Goal: Information Seeking & Learning: Learn about a topic

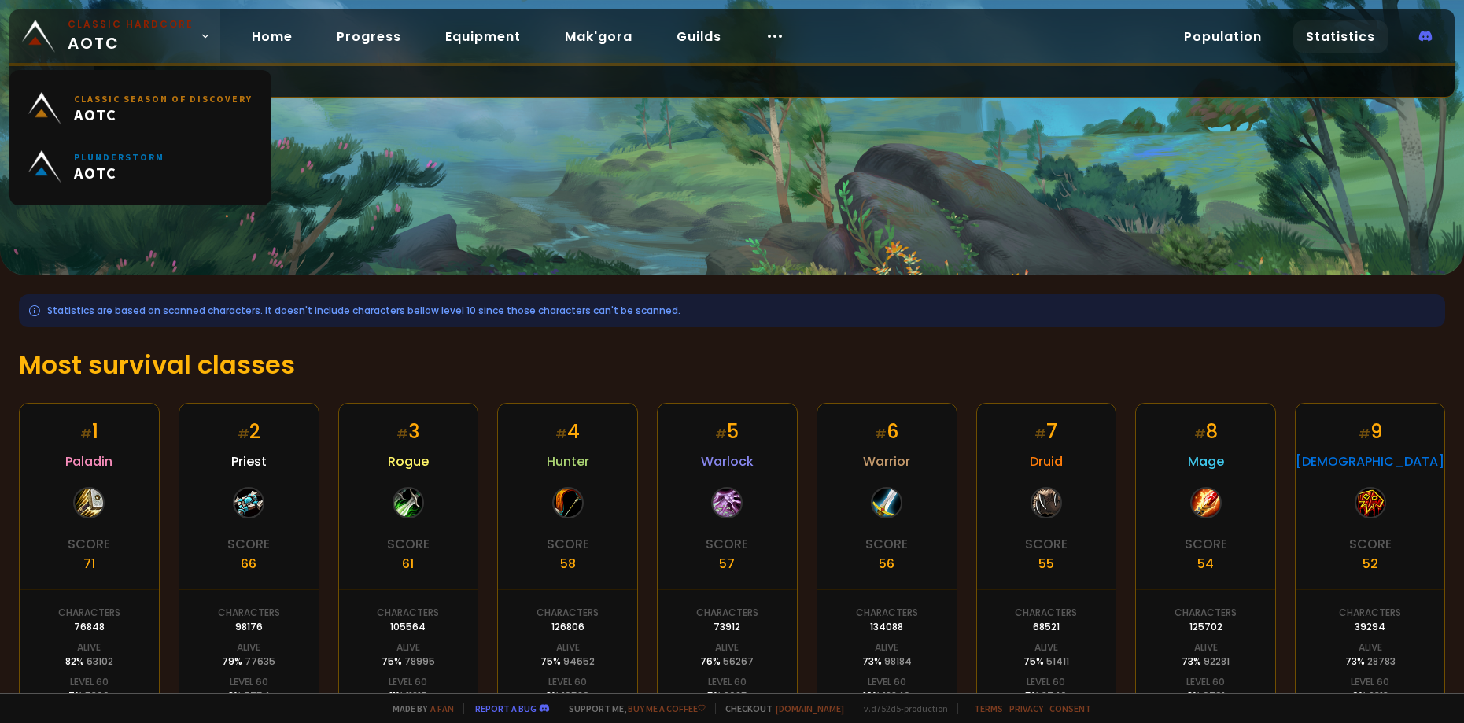
click at [200, 31] on icon at bounding box center [205, 36] width 11 height 11
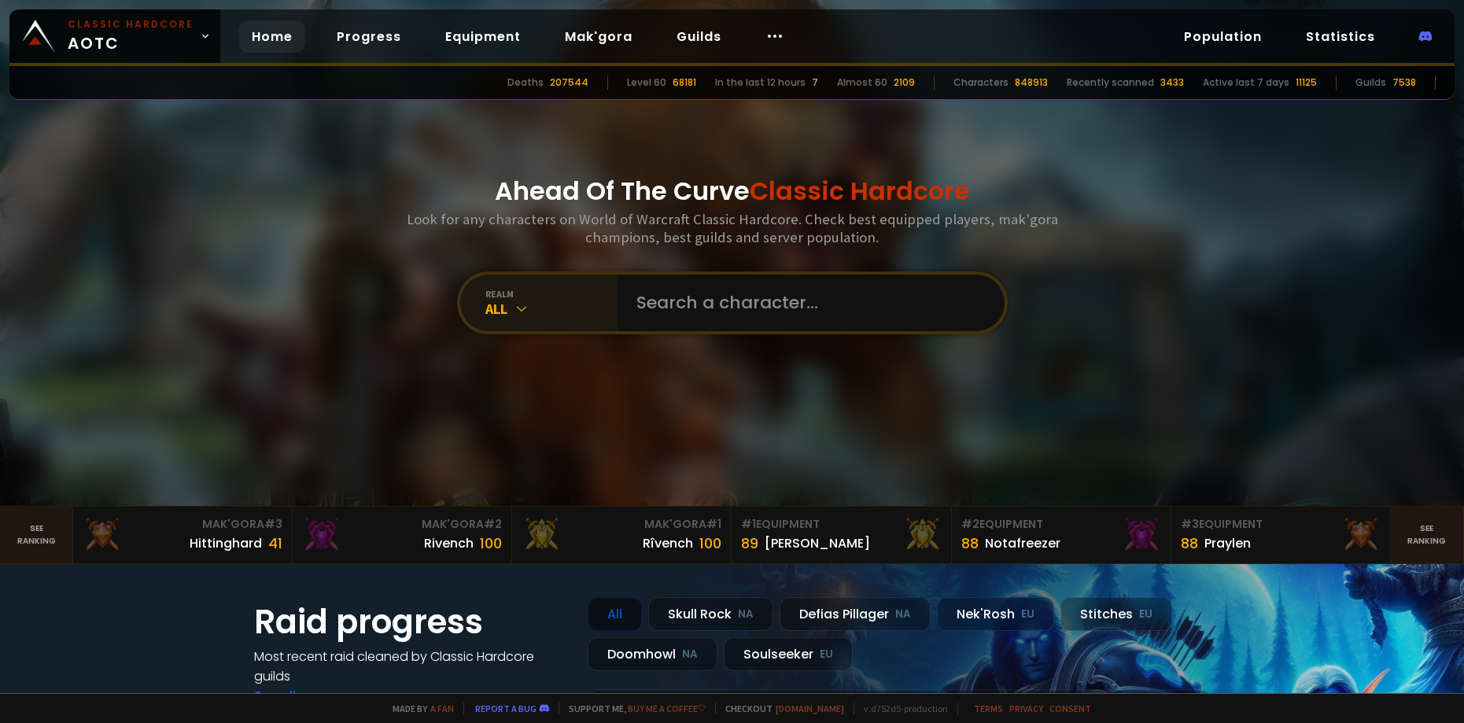
click at [543, 308] on div "All" at bounding box center [551, 309] width 132 height 18
click at [289, 37] on link "Home" at bounding box center [272, 36] width 66 height 32
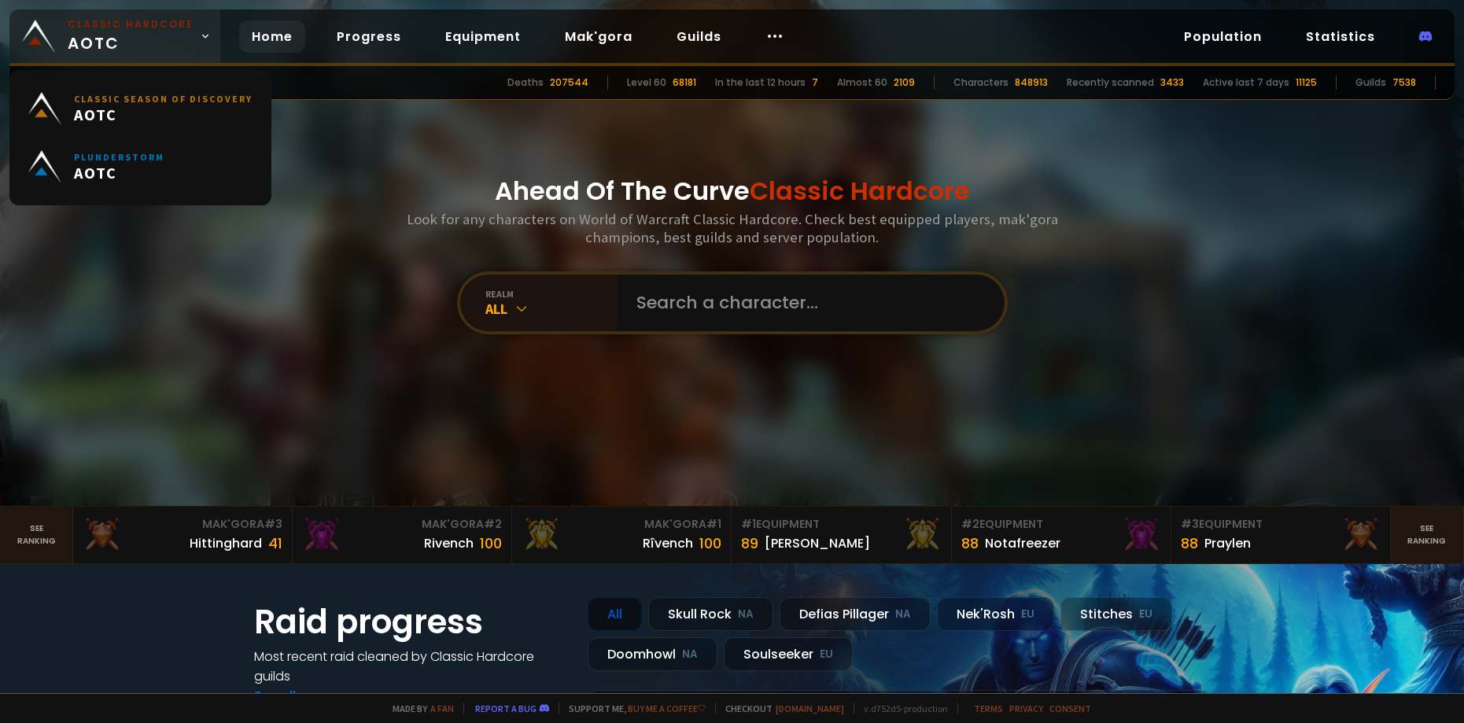
click at [97, 35] on span "Classic Hardcore AOTC" at bounding box center [131, 36] width 126 height 38
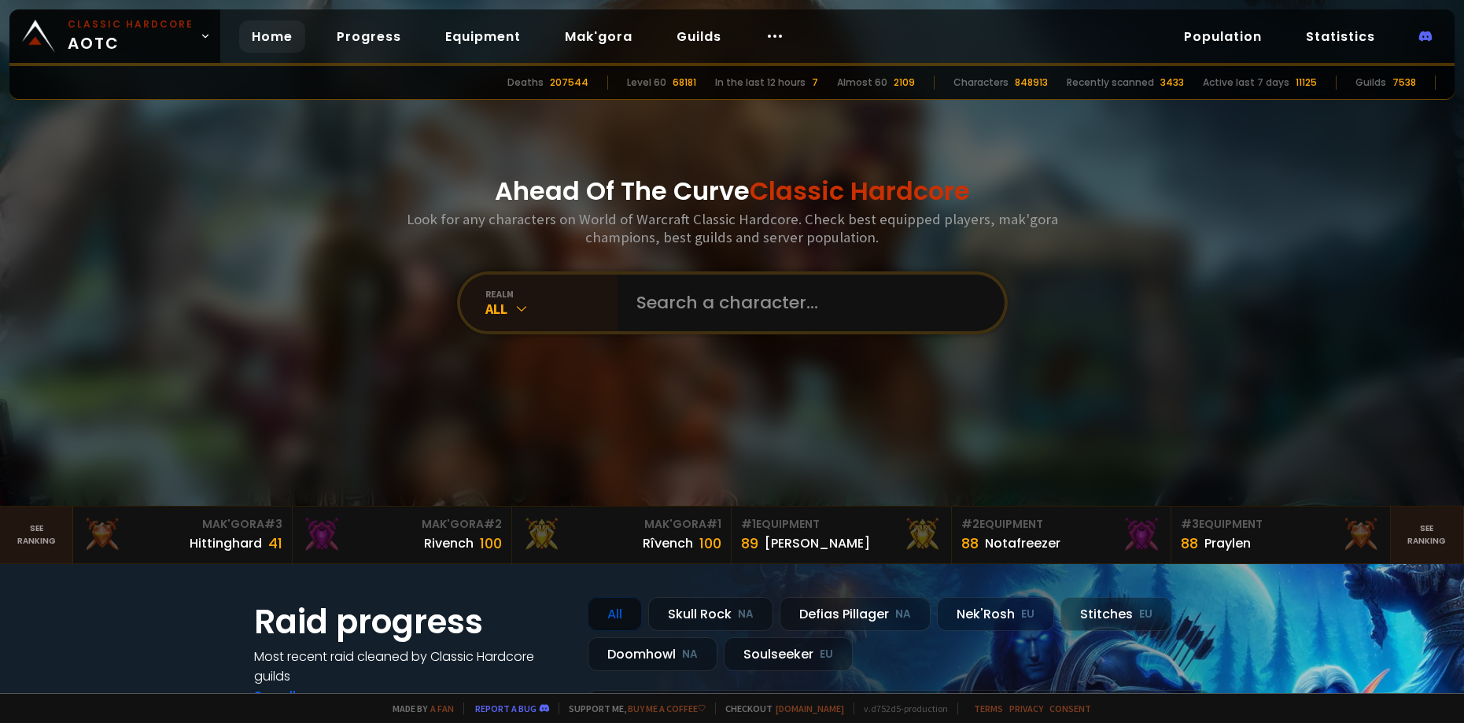
scroll to position [94, 0]
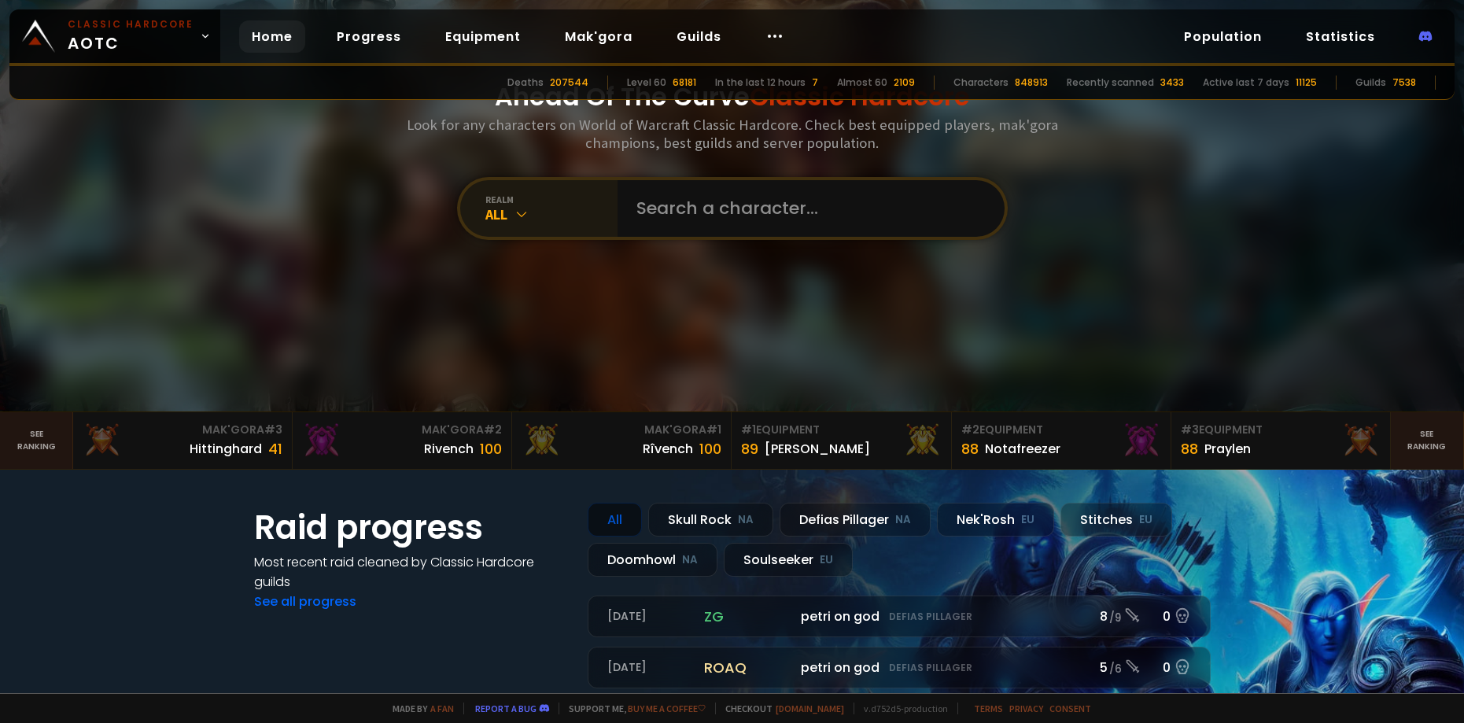
click at [508, 209] on div "All" at bounding box center [551, 214] width 132 height 18
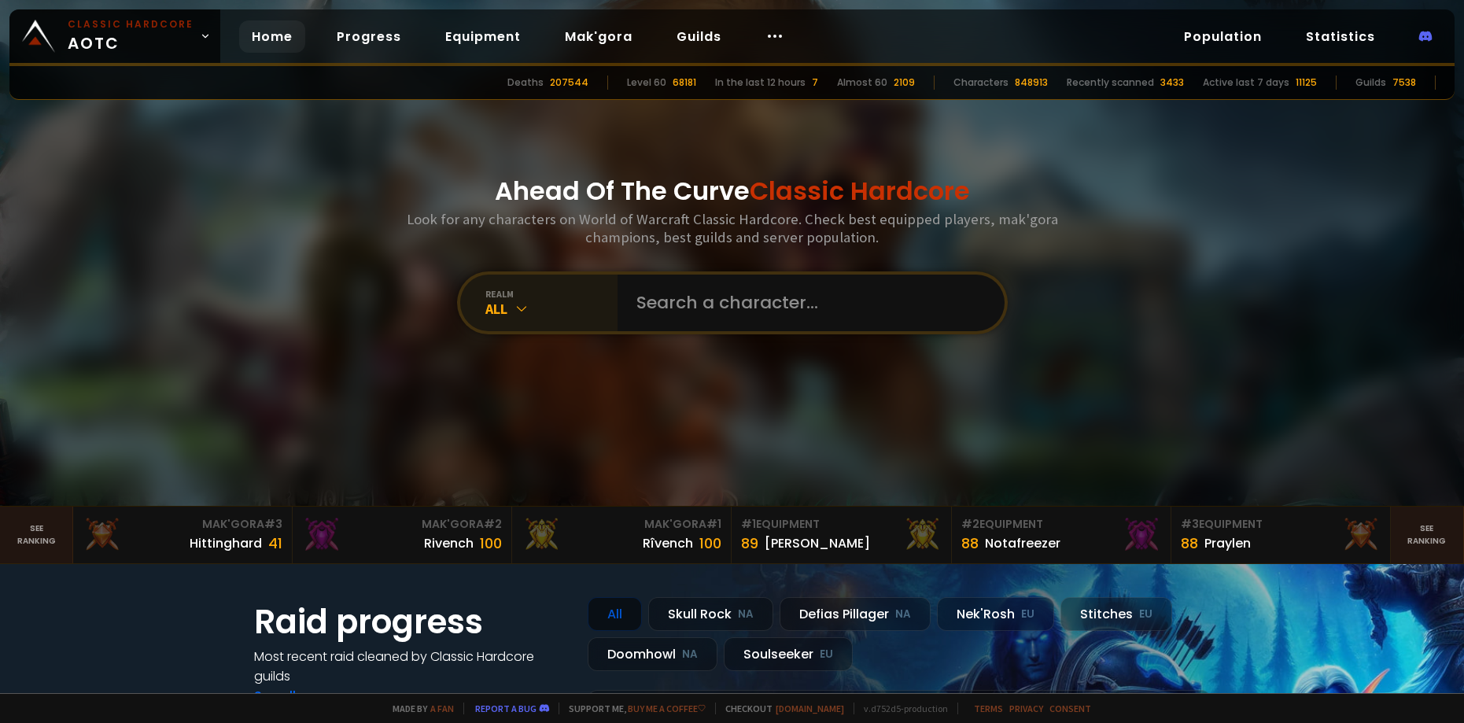
click at [503, 318] on div "All" at bounding box center [551, 309] width 132 height 18
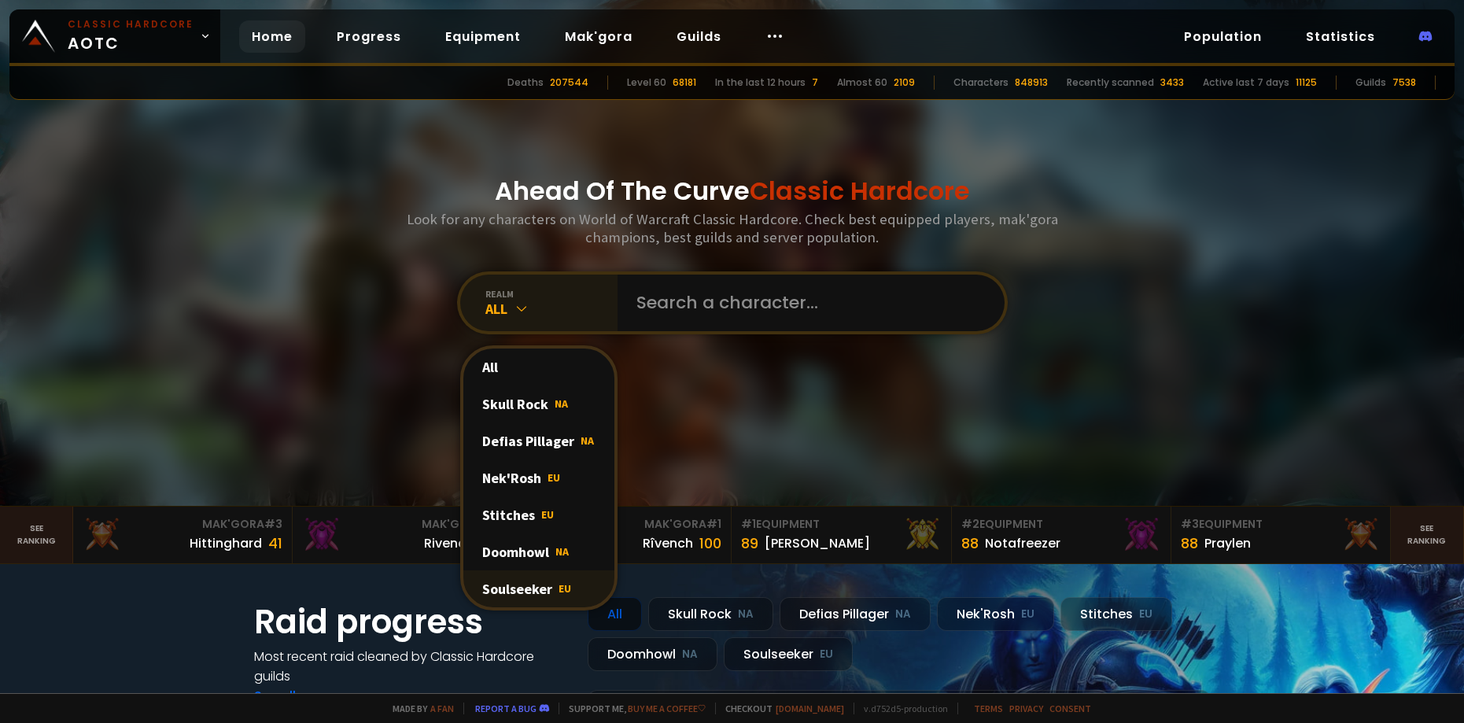
click at [528, 587] on div "Soulseeker EU" at bounding box center [538, 588] width 151 height 37
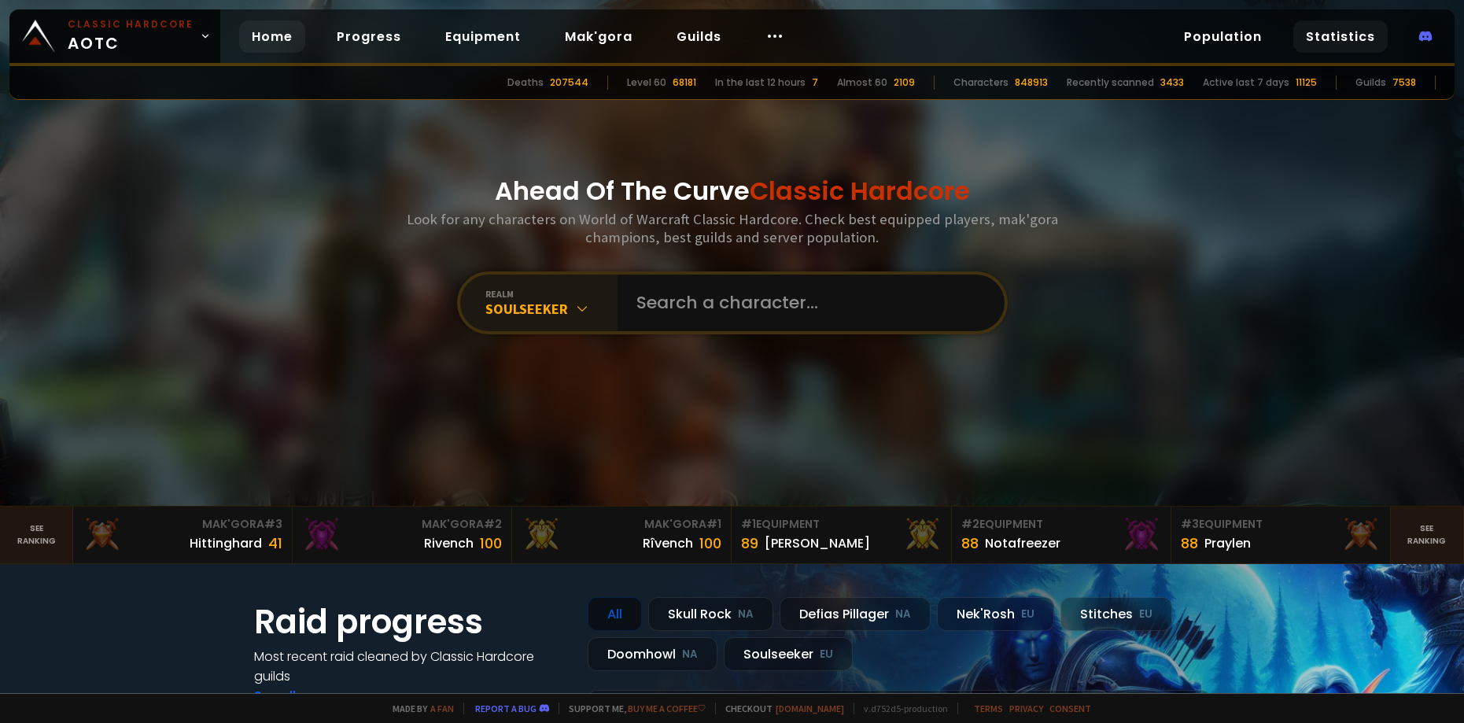
click at [1320, 32] on link "Statistics" at bounding box center [1341, 36] width 94 height 32
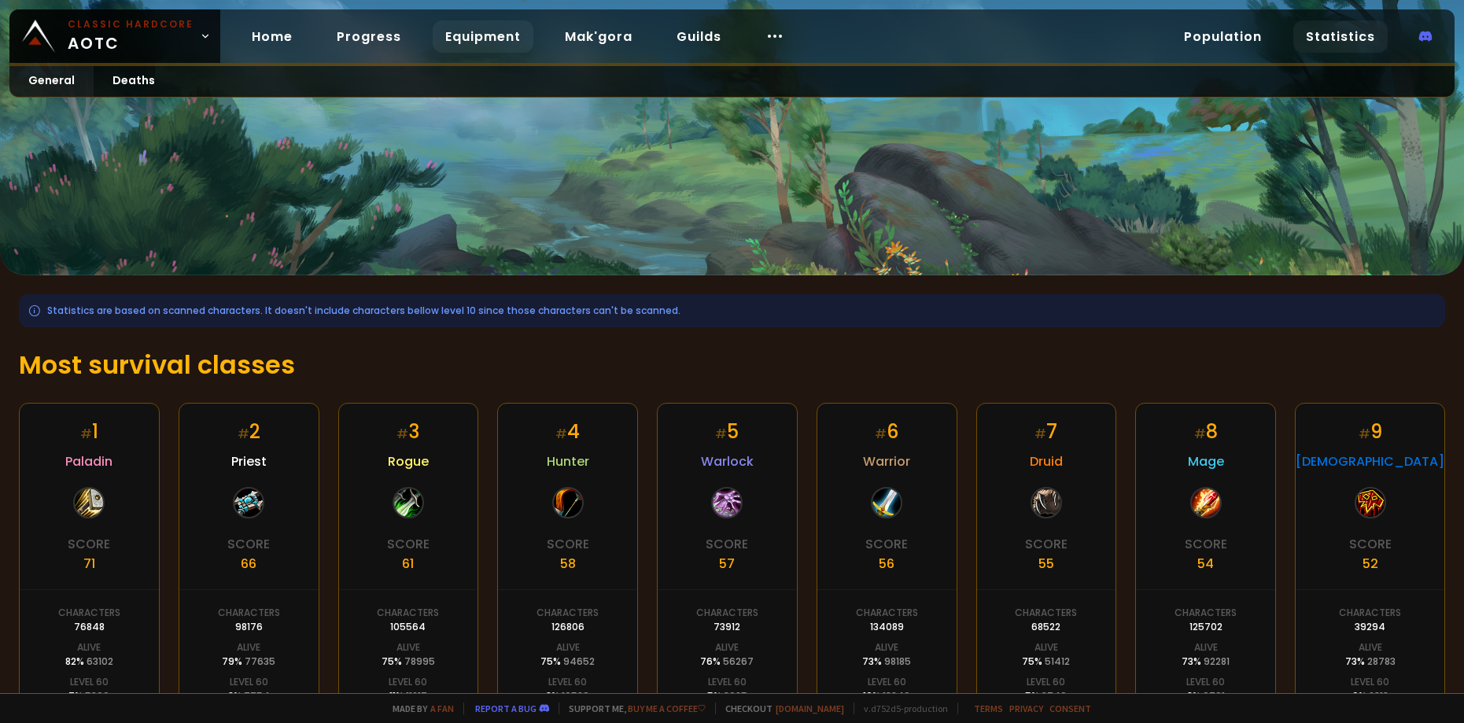
click at [466, 33] on link "Equipment" at bounding box center [483, 36] width 101 height 32
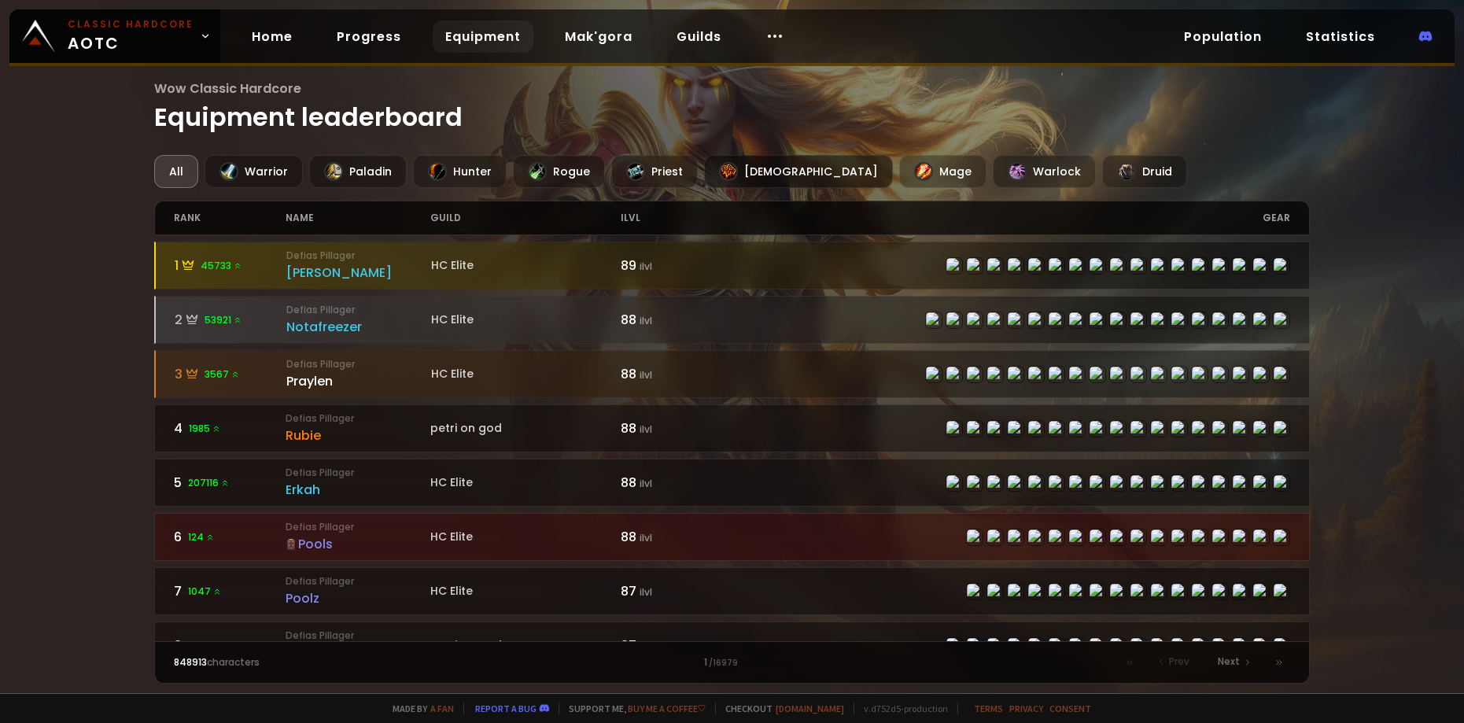
click at [743, 175] on div "[DEMOGRAPHIC_DATA]" at bounding box center [798, 171] width 189 height 33
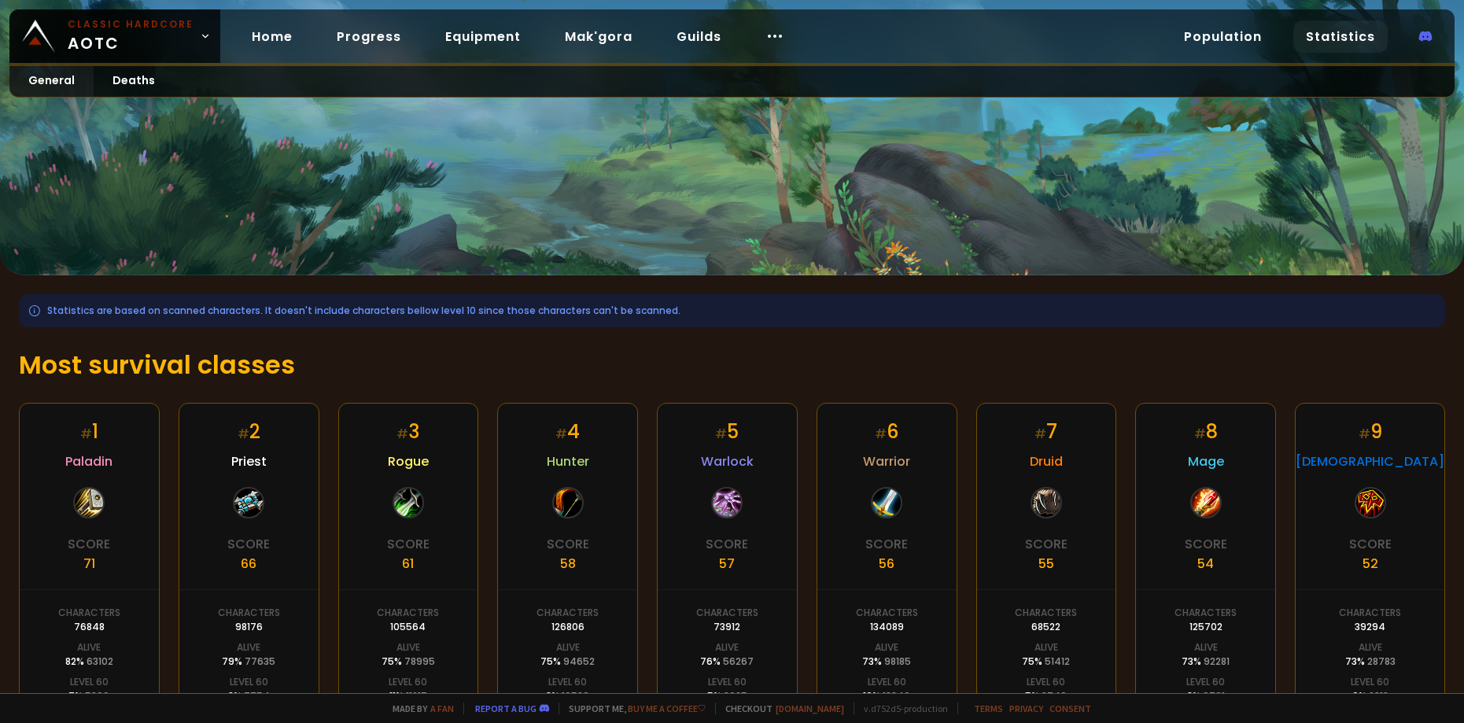
scroll to position [217, 0]
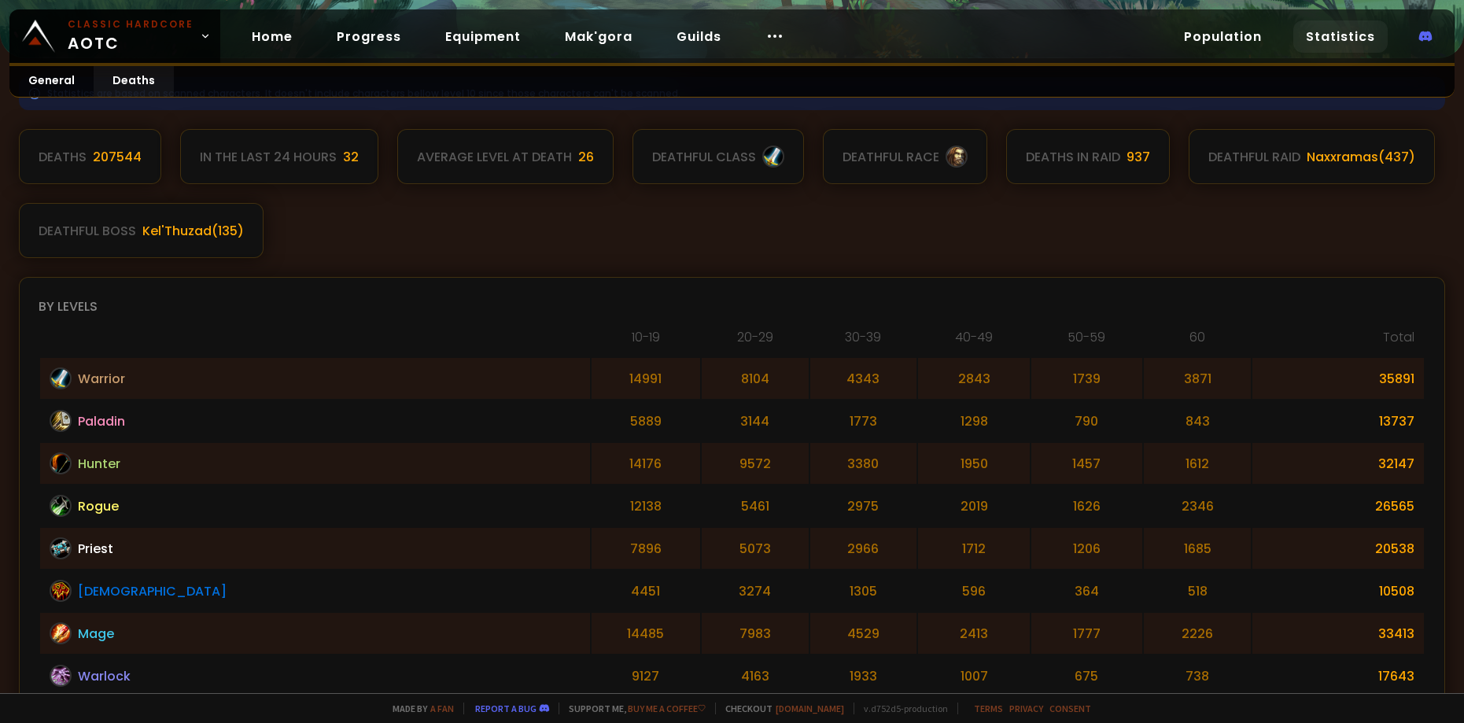
scroll to position [326, 0]
